Goal: Task Accomplishment & Management: Manage account settings

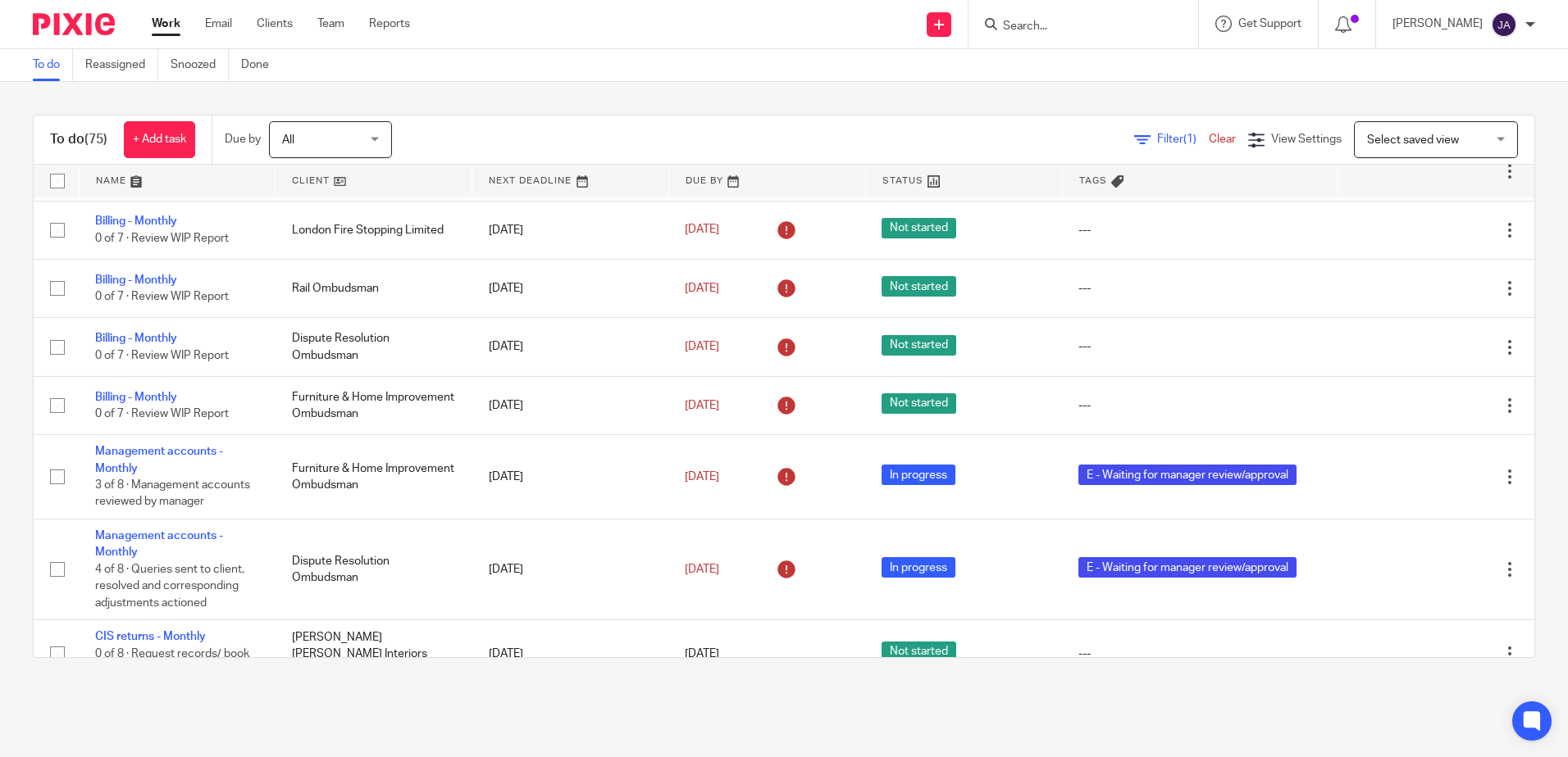
scroll to position [3279, 0]
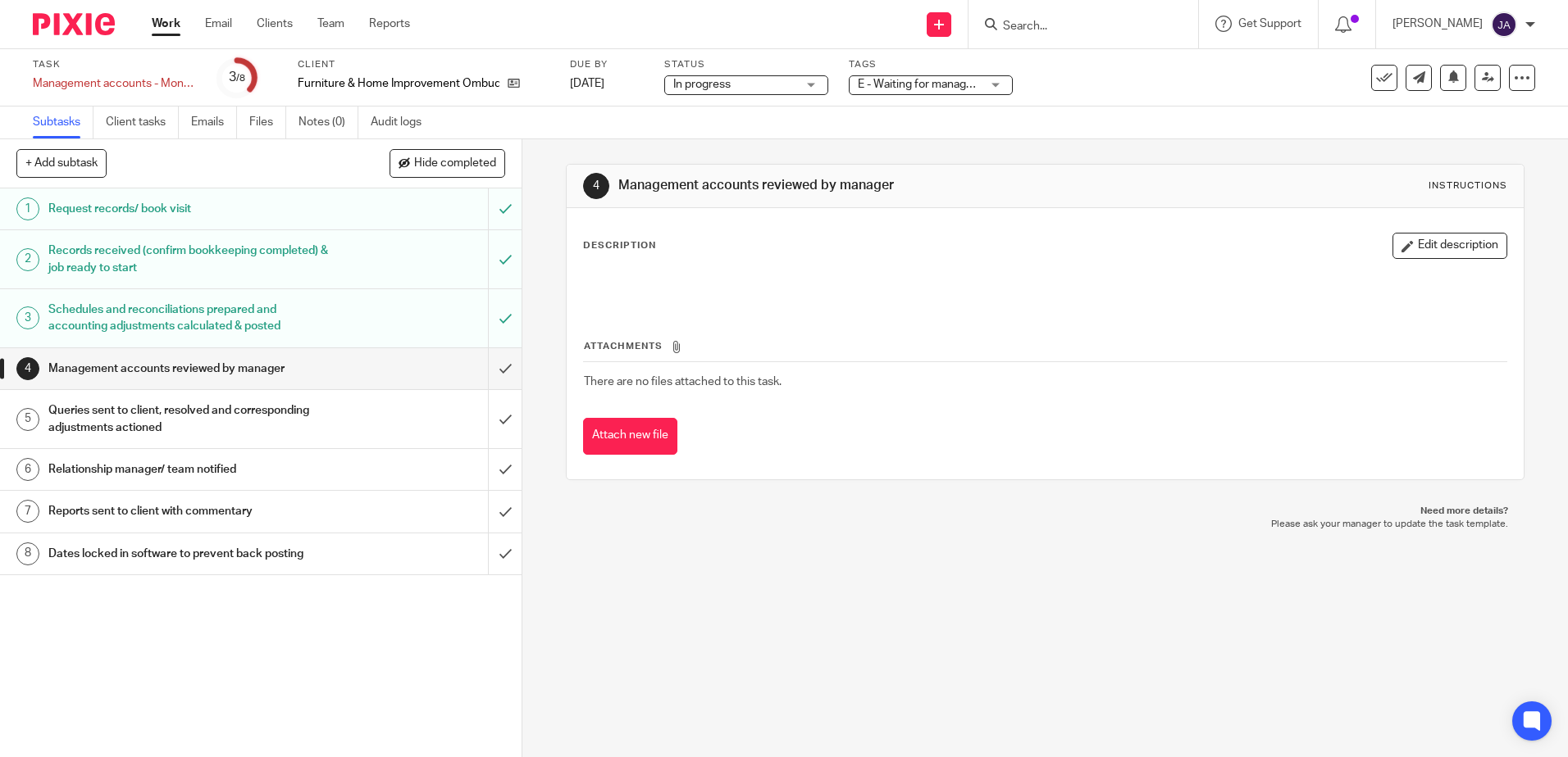
click at [920, 76] on span "E - Waiting for manager review/approval" at bounding box center [919, 84] width 123 height 17
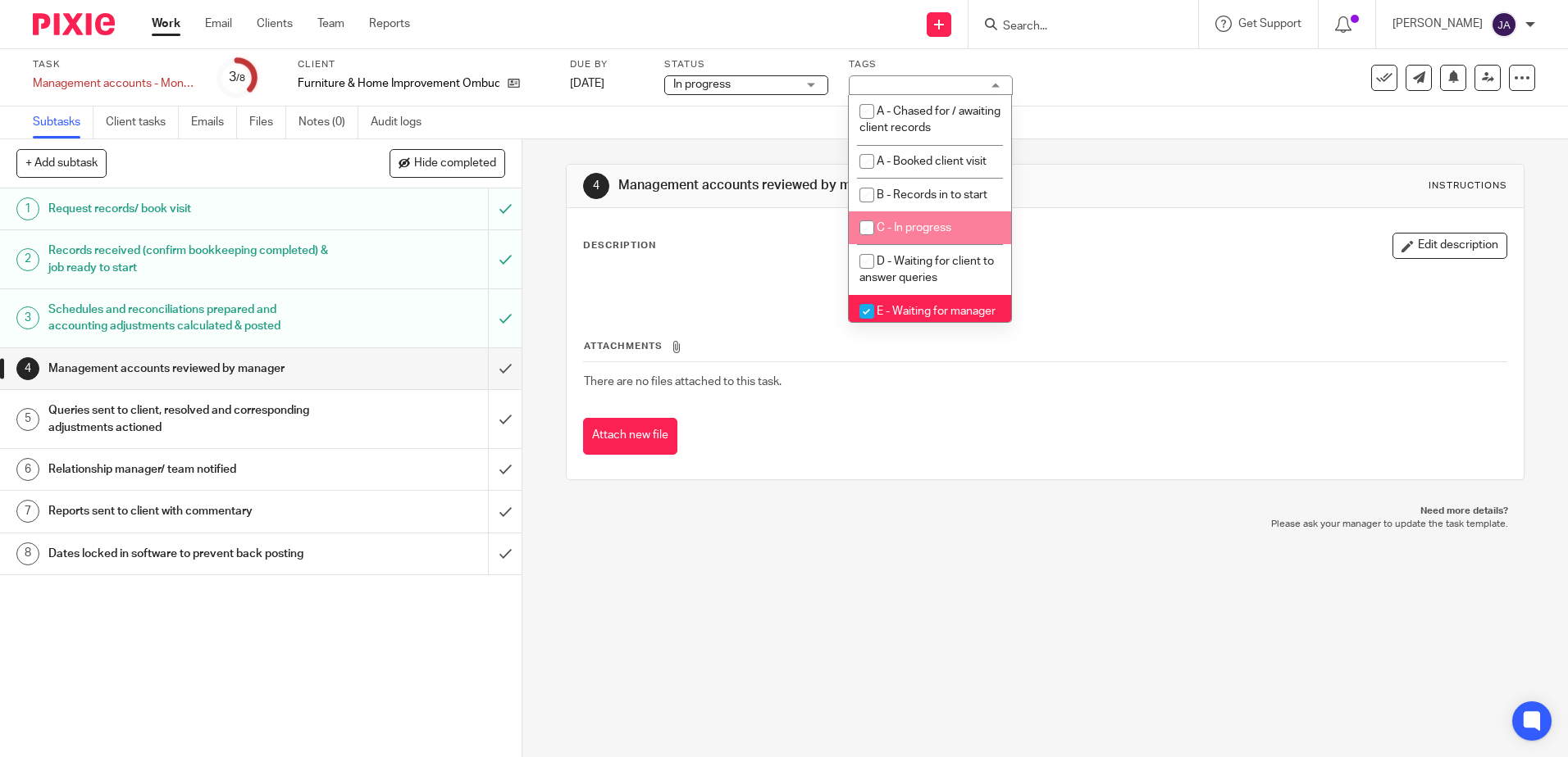
click at [927, 241] on li "C - In progress" at bounding box center [930, 228] width 163 height 34
checkbox input "true"
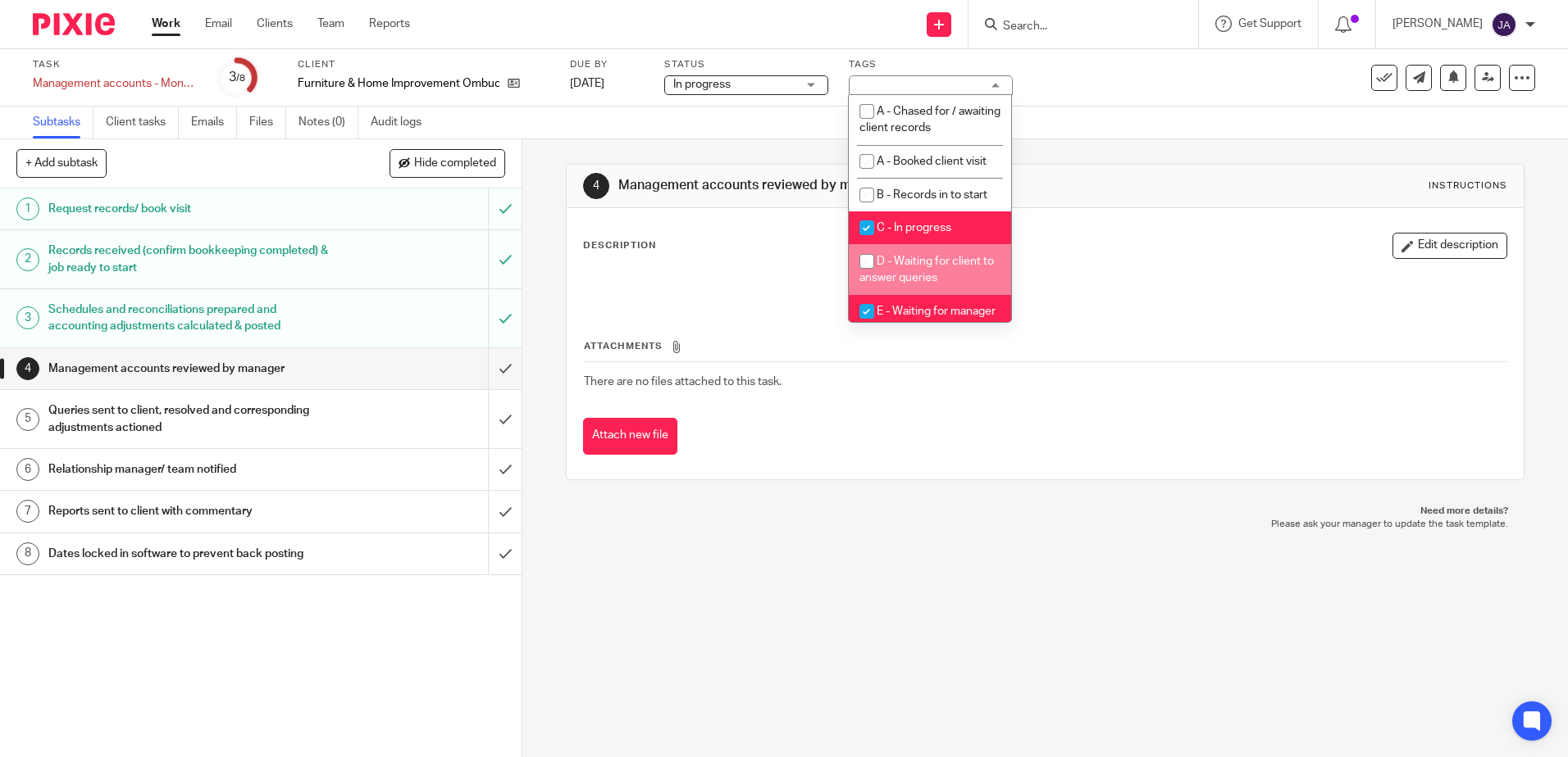
click at [928, 253] on li "D - Waiting for client to answer queries" at bounding box center [930, 269] width 163 height 50
checkbox input "true"
click at [928, 222] on span "C - In progress" at bounding box center [913, 228] width 74 height 12
checkbox input "false"
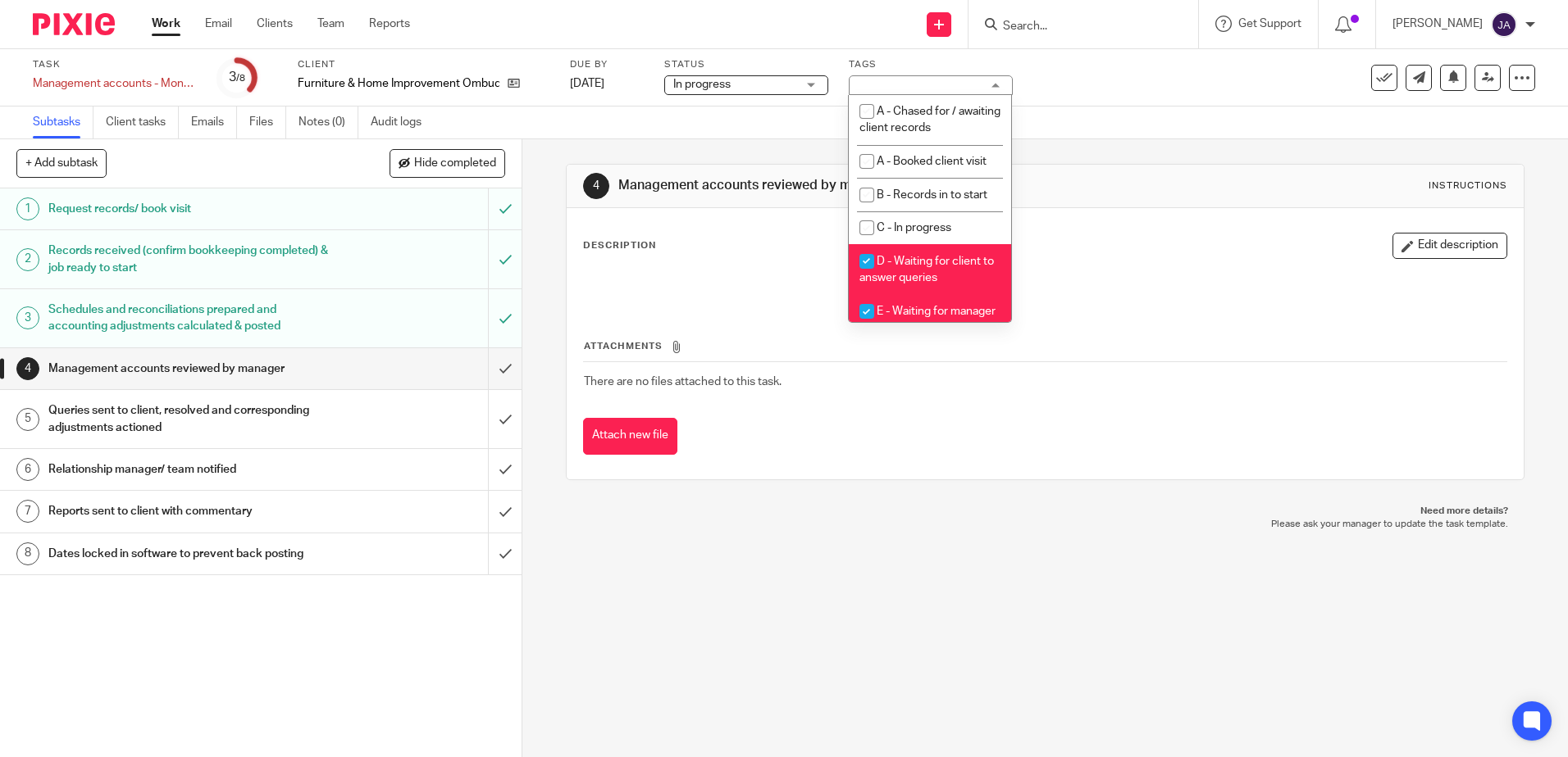
click at [930, 311] on span "E - Waiting for manager review/approval" at bounding box center [927, 320] width 136 height 29
checkbox input "false"
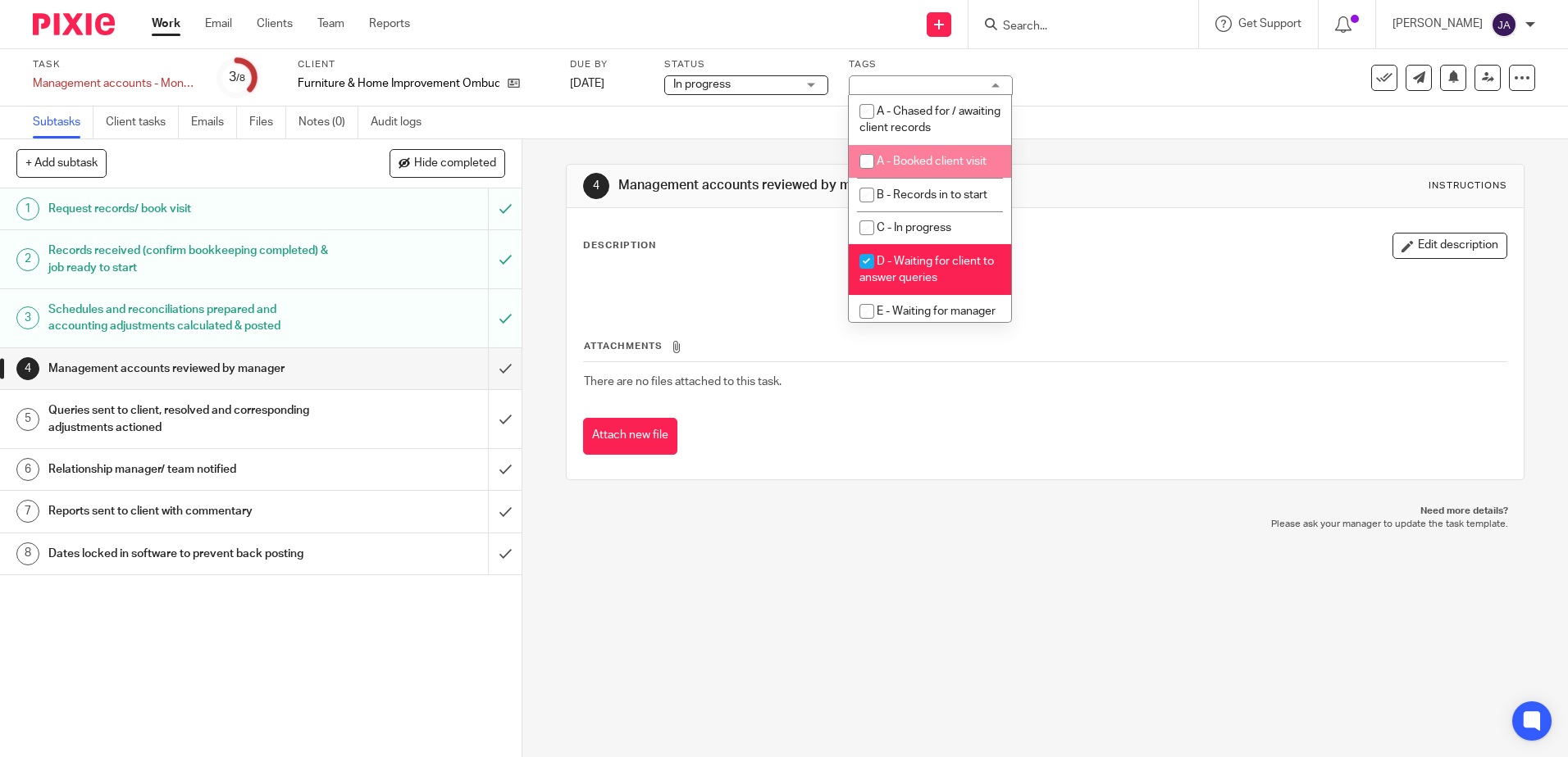
click at [1139, 71] on div "Task Management accounts - Monthly Save Management accounts - Monthly 3 /8 Clie…" at bounding box center [658, 77] width 1252 height 39
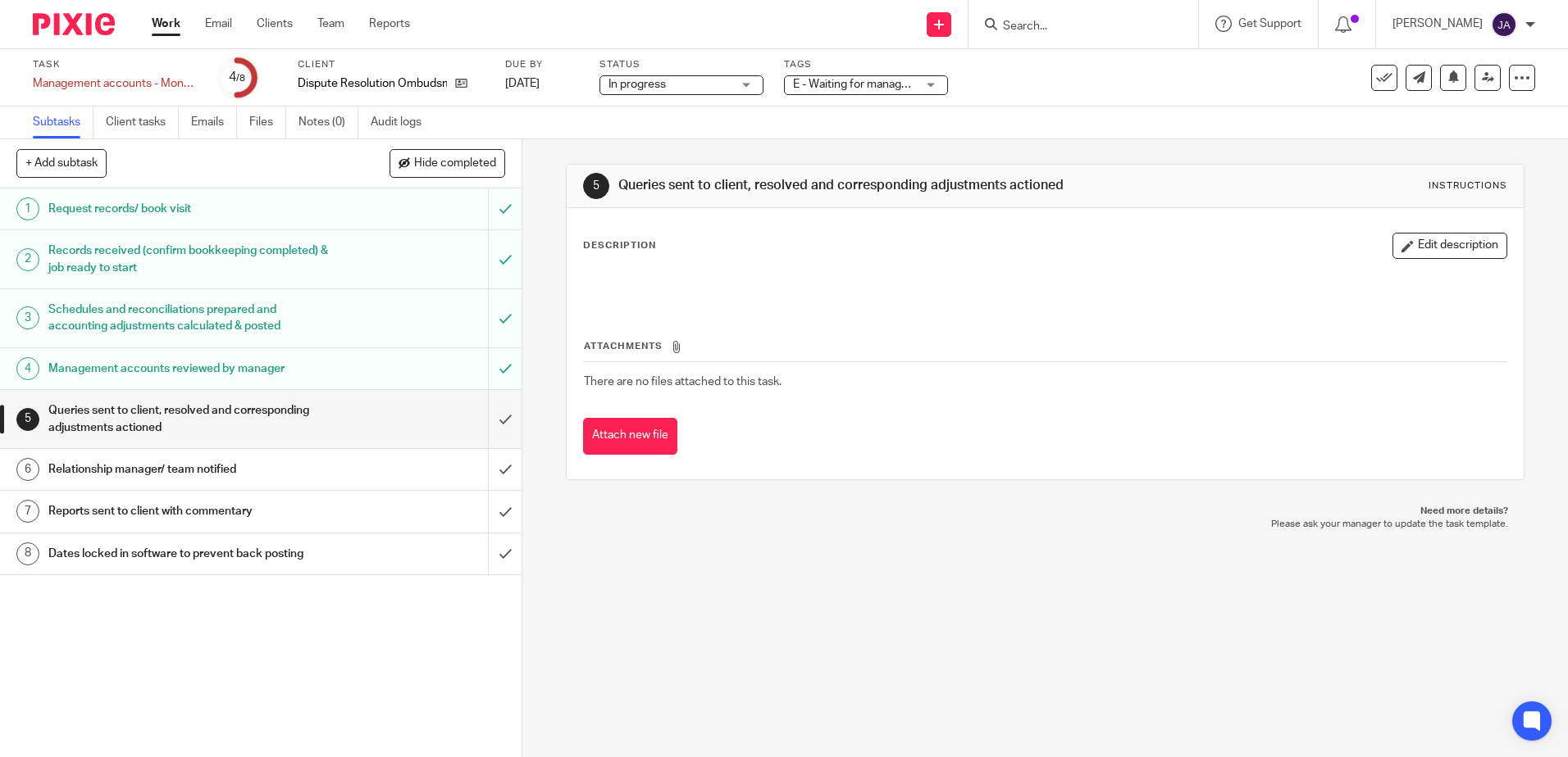
click at [894, 97] on div "Task Management accounts - Monthly Save Management accounts - Monthly 4 /8 Clie…" at bounding box center [784, 77] width 1568 height 57
click at [890, 93] on span "E - Waiting for manager review/approval" at bounding box center [853, 84] width 123 height 17
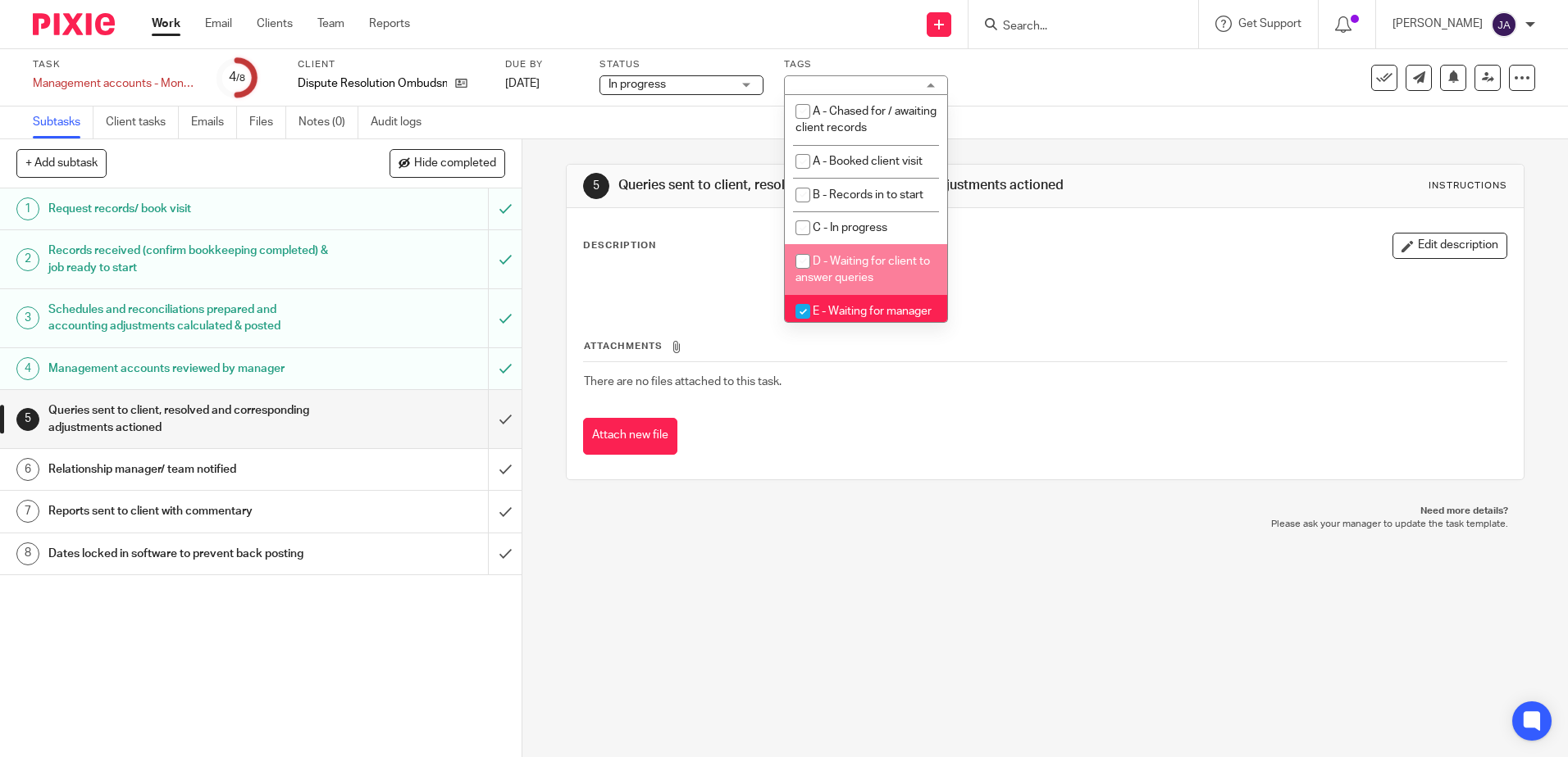
click at [846, 257] on span "D - Waiting for client to answer queries" at bounding box center [863, 270] width 134 height 29
checkbox input "true"
click at [858, 324] on div "Attachments There are no files attached to this task. Attach new file" at bounding box center [1044, 380] width 923 height 149
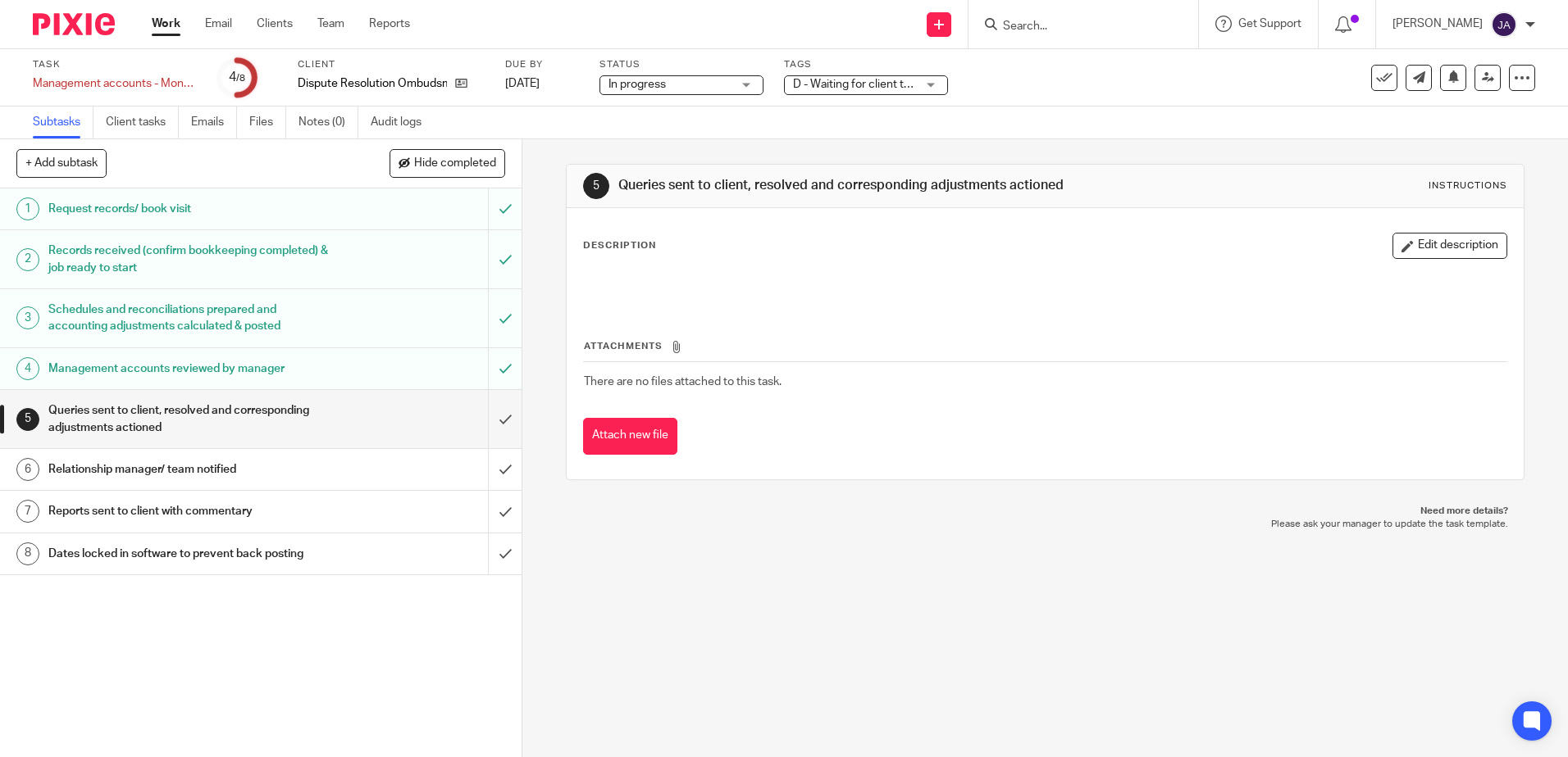
click at [887, 89] on span "D - Waiting for client to answer queries + 1" at bounding box center [901, 84] width 216 height 12
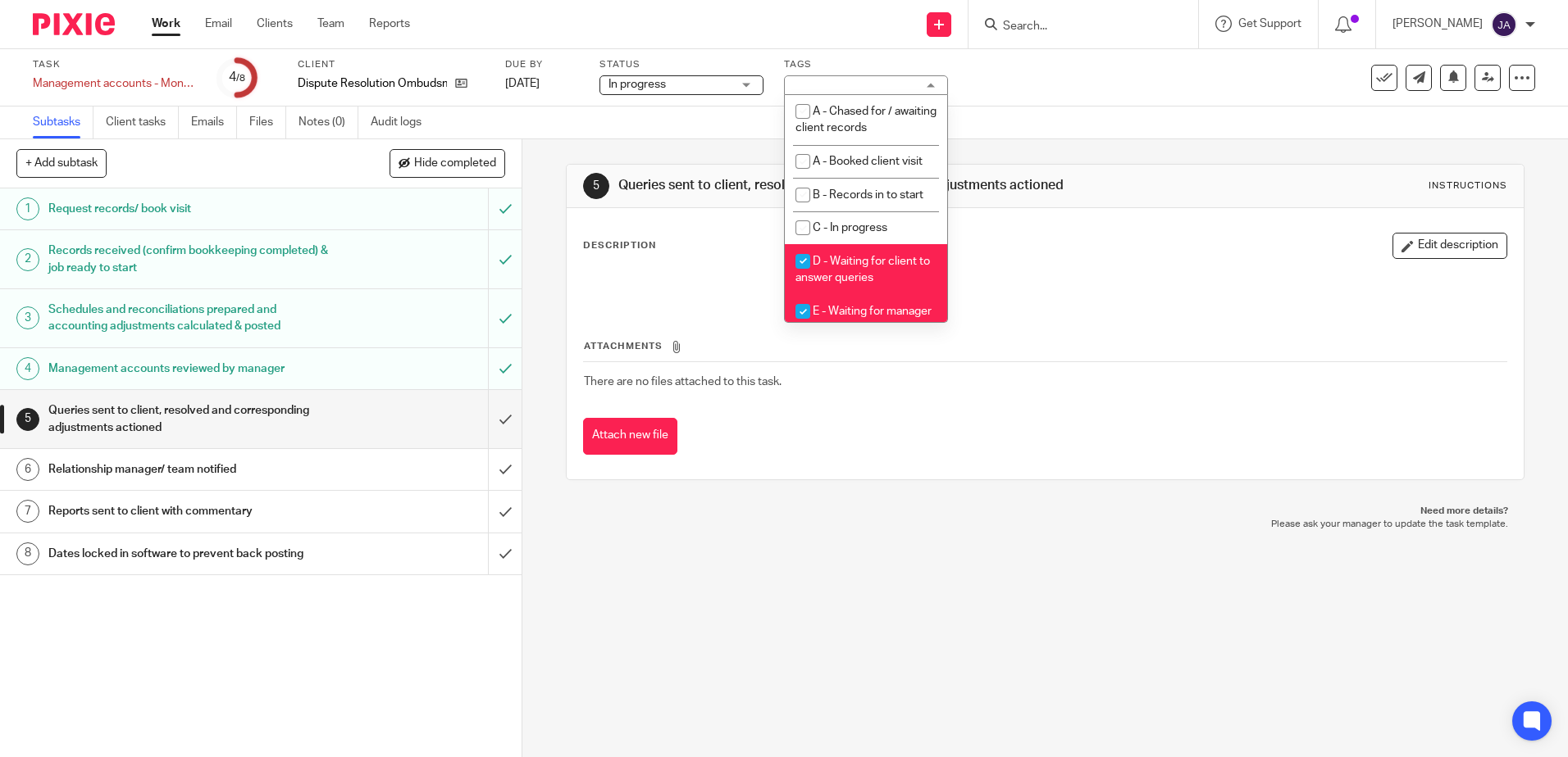
click at [873, 300] on li "E - Waiting for manager review/approval" at bounding box center [865, 320] width 163 height 50
checkbox input "false"
click at [1323, 100] on div "Task Management accounts - Monthly Save Management accounts - Monthly 4 /8 Clie…" at bounding box center [784, 77] width 1568 height 57
